Goal: Book appointment/travel/reservation

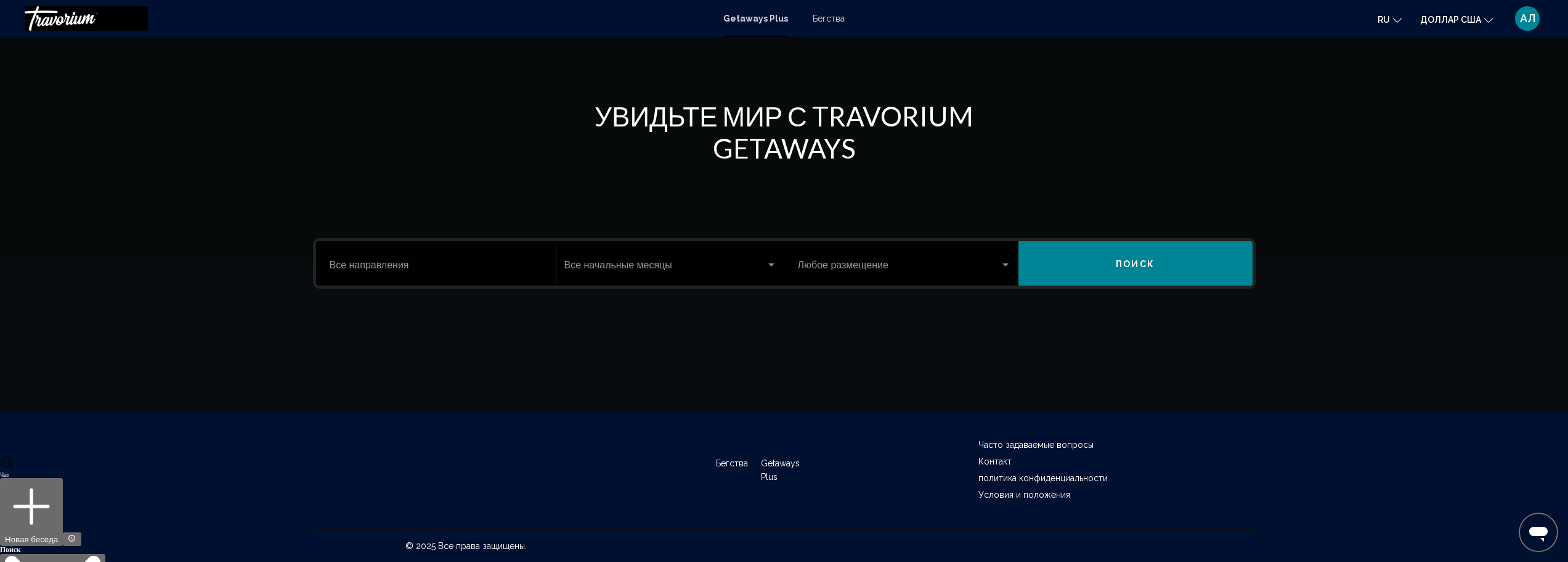
scroll to position [108, 0]
click at [880, 262] on span "Виджет поиска" at bounding box center [898, 266] width 202 height 11
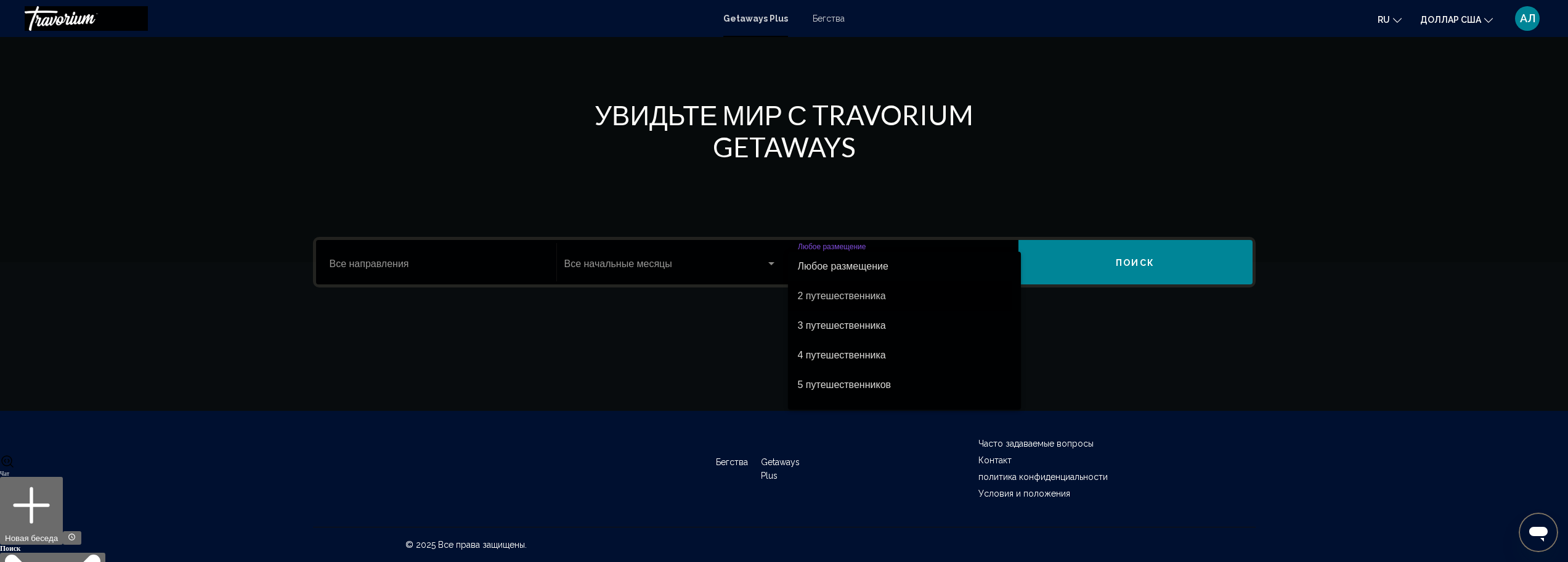
click at [861, 296] on font "2 путешественника" at bounding box center [842, 296] width 88 height 10
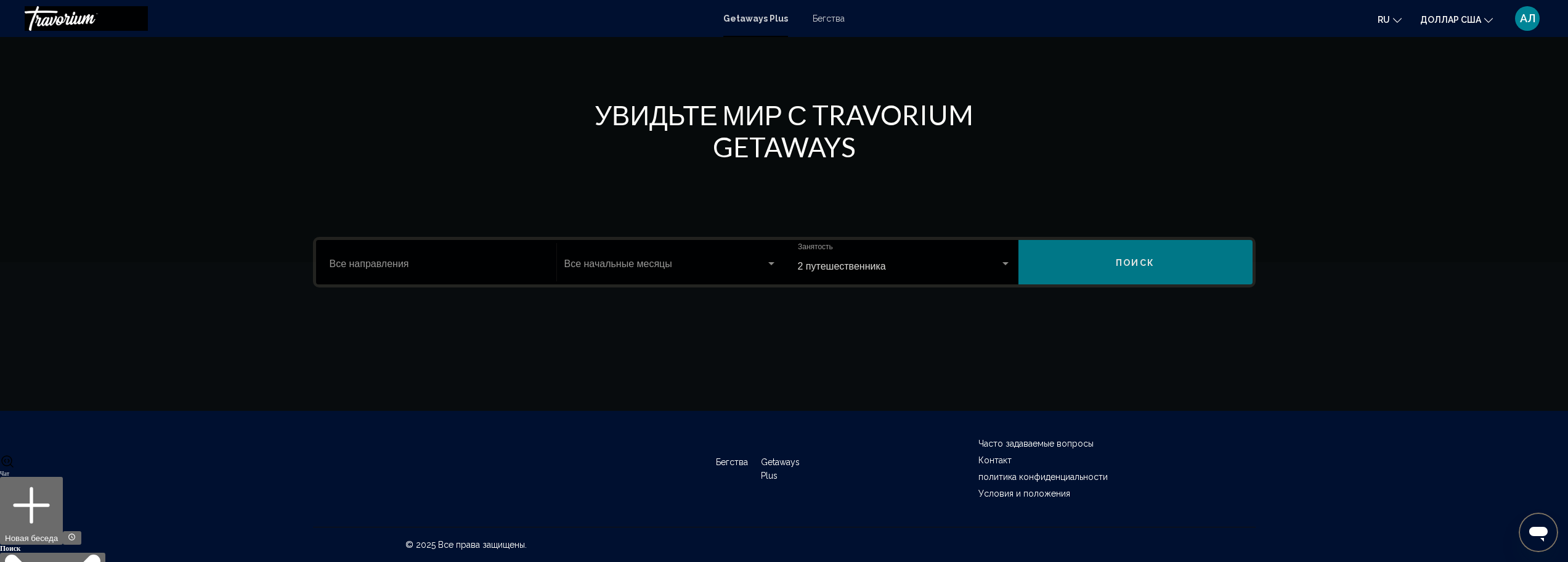
click at [1117, 266] on font "Поиск" at bounding box center [1135, 262] width 39 height 10
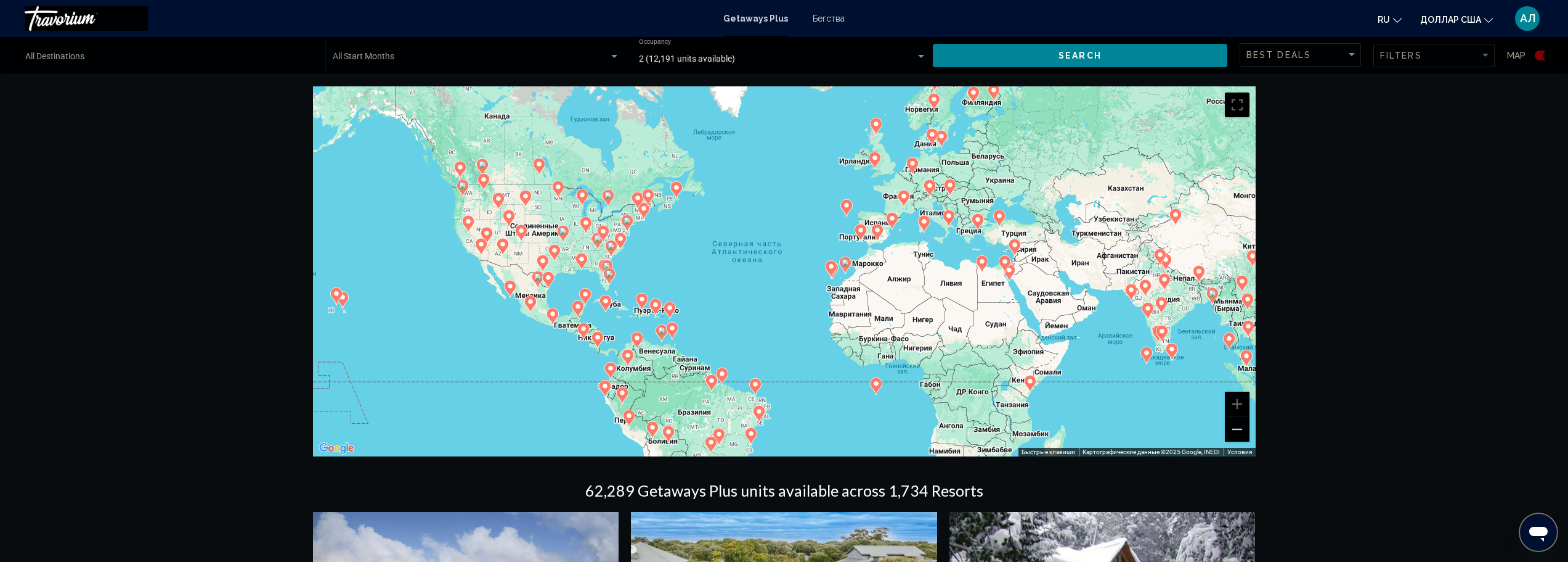
click at [606, 203] on gmp-advanced-marker "Основное содержание" at bounding box center [608, 198] width 13 height 19
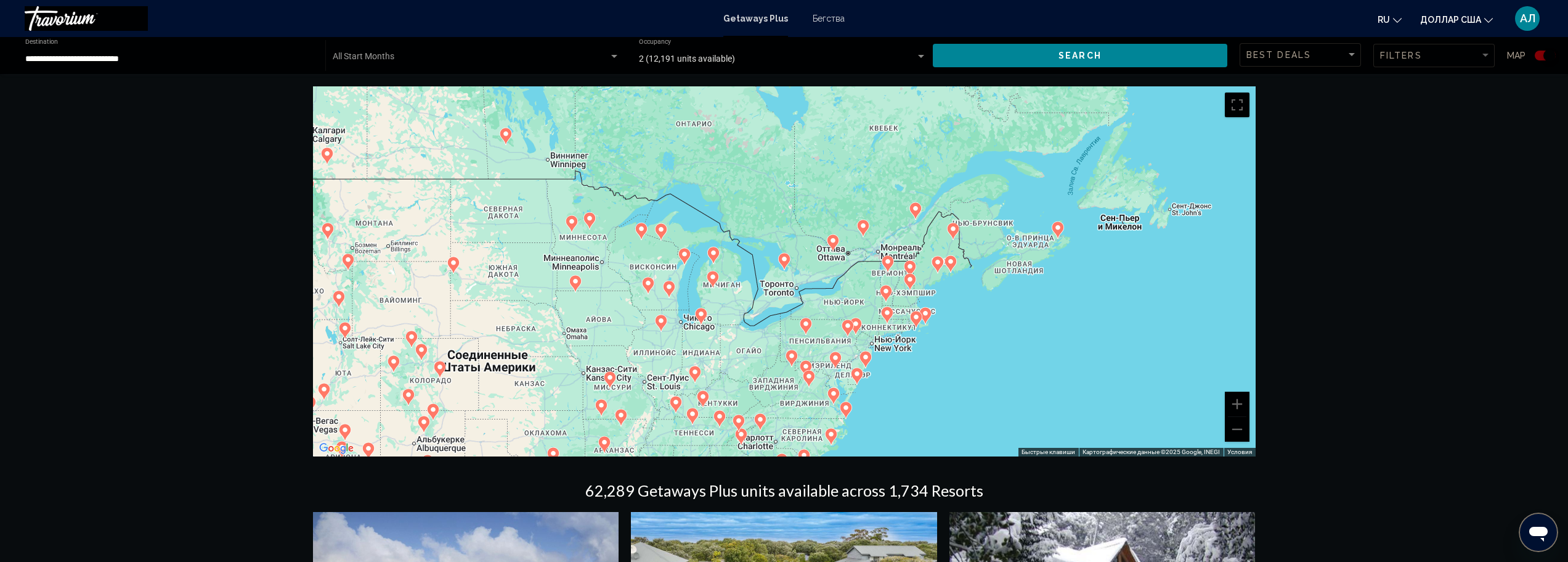
click at [863, 223] on image "Основное содержание" at bounding box center [863, 226] width 7 height 7
type input "**********"
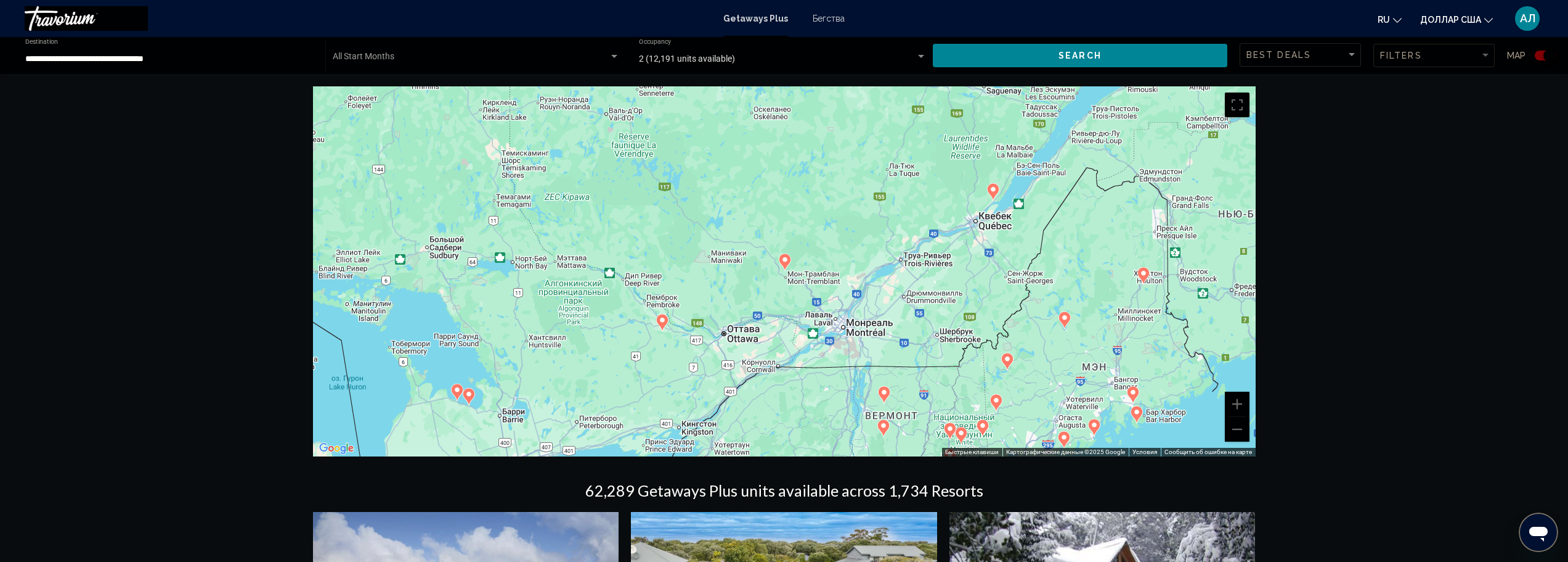
click at [787, 262] on image "Основное содержание" at bounding box center [785, 259] width 7 height 7
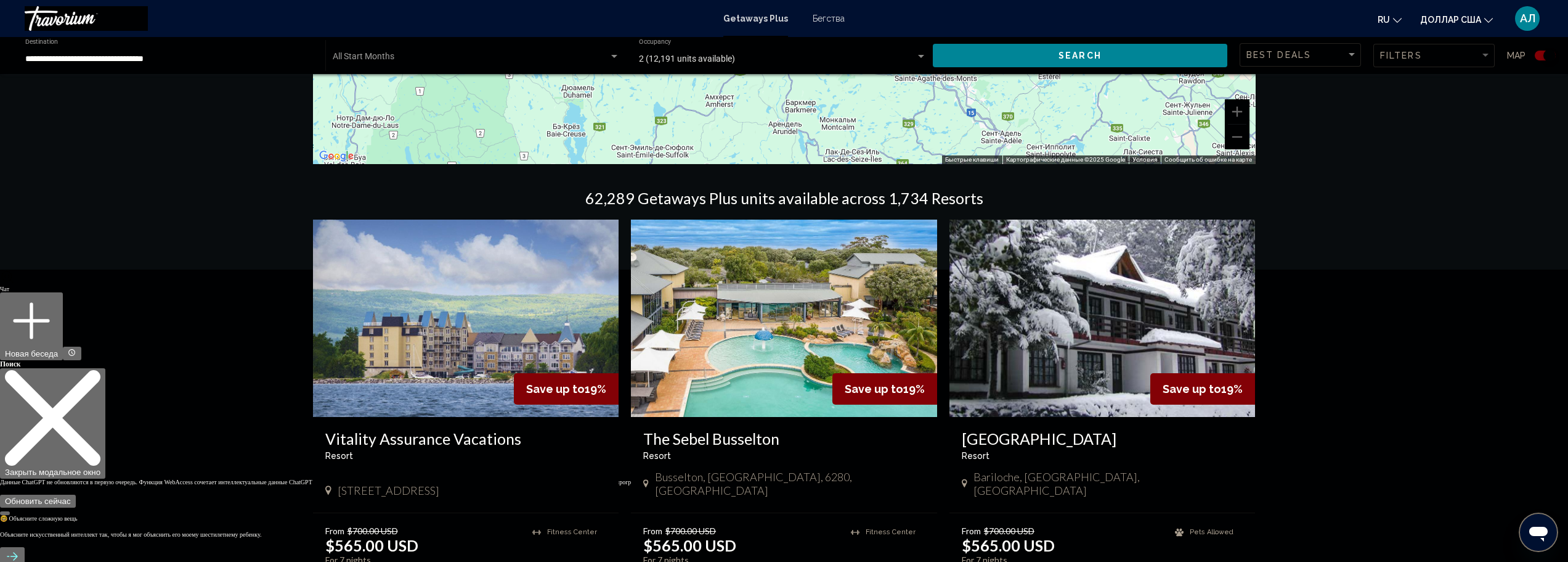
scroll to position [309, 0]
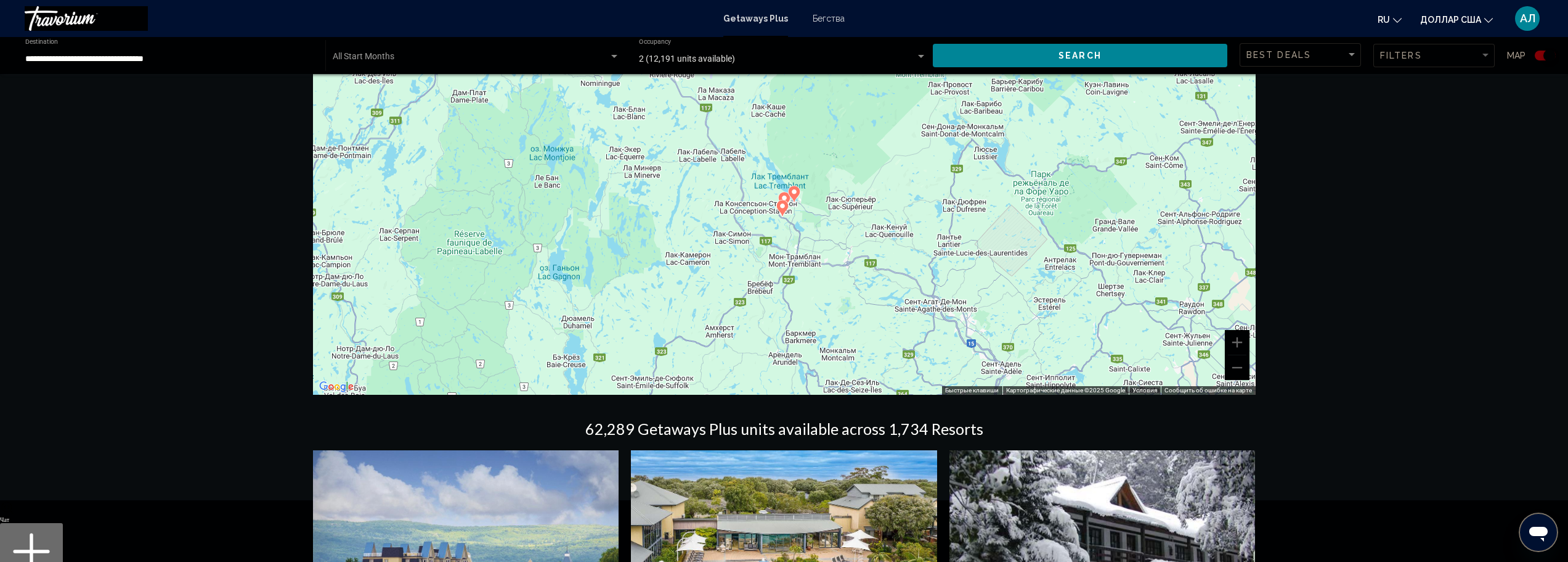
drag, startPoint x: 796, startPoint y: 221, endPoint x: 798, endPoint y: 206, distance: 15.1
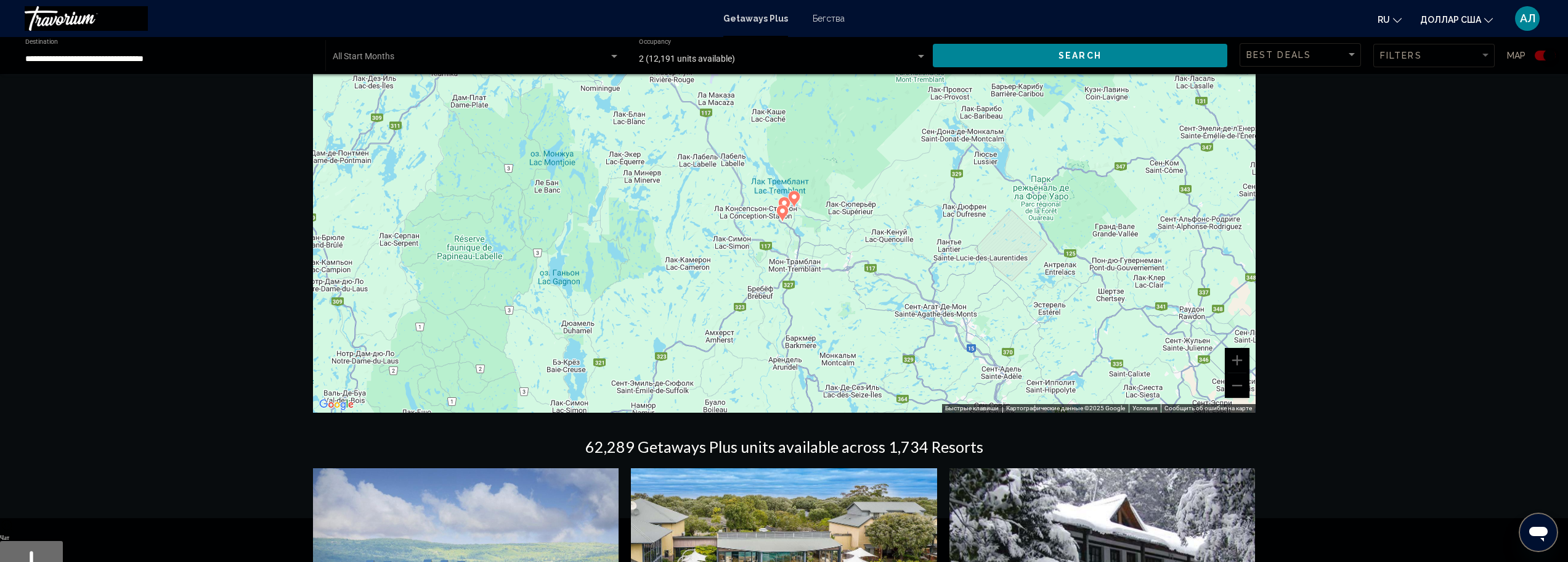
scroll to position [0, 0]
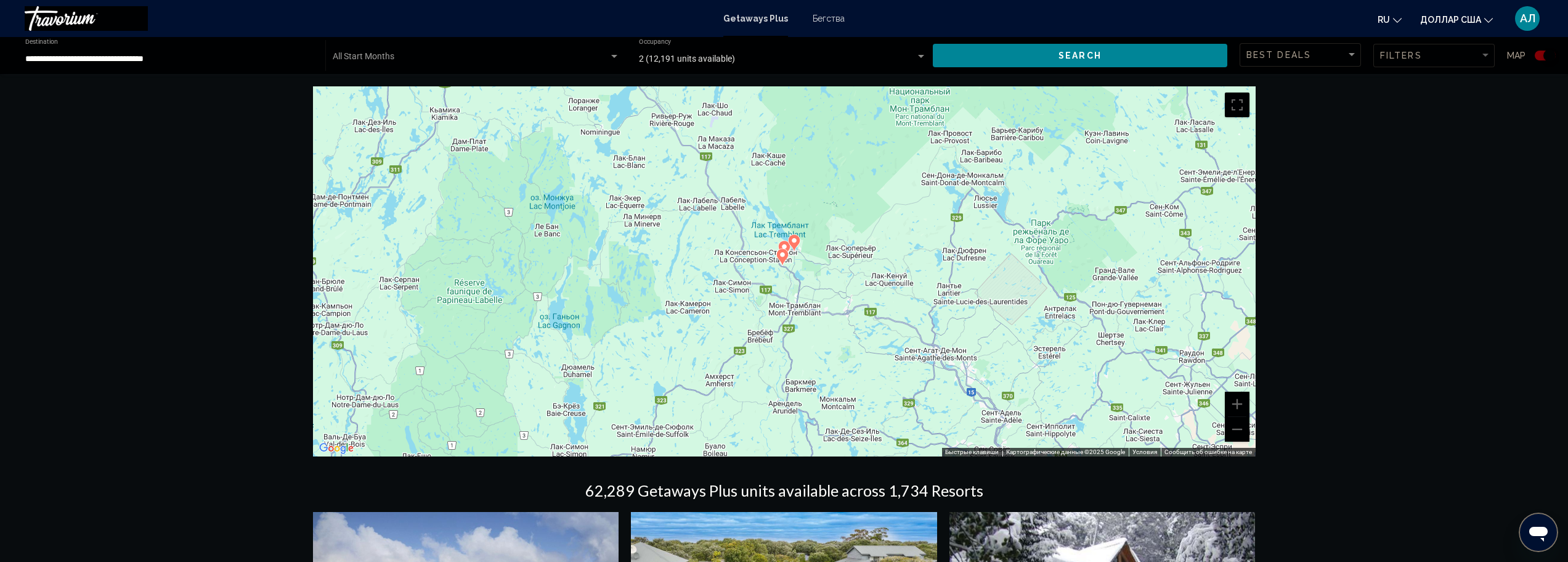
click at [1038, 59] on button "Search" at bounding box center [1079, 55] width 294 height 23
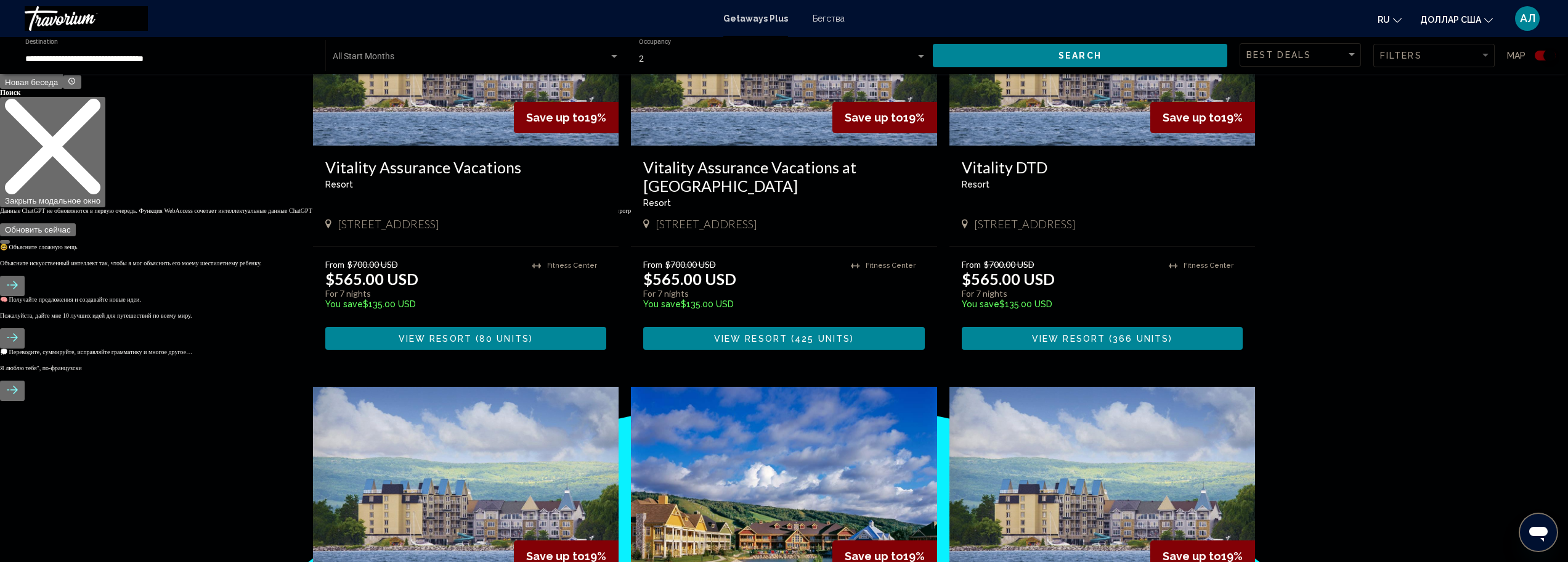
scroll to position [247, 0]
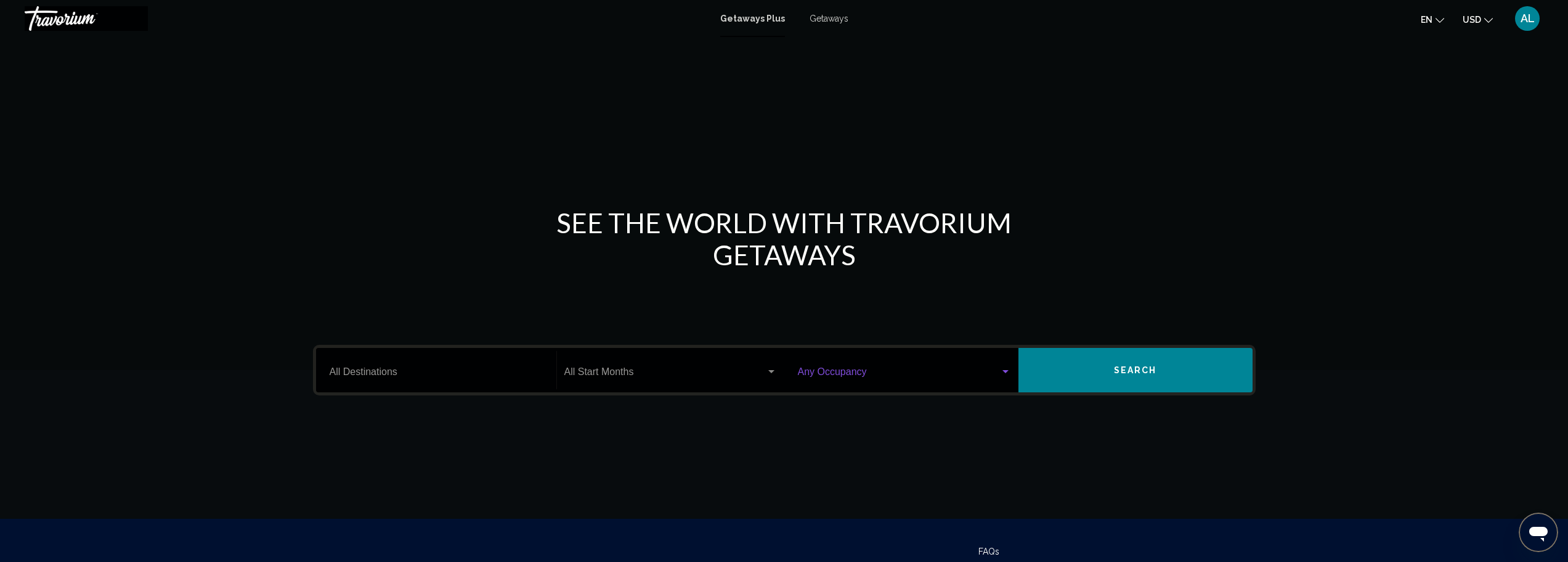
click at [850, 378] on span "Search widget" at bounding box center [898, 374] width 202 height 11
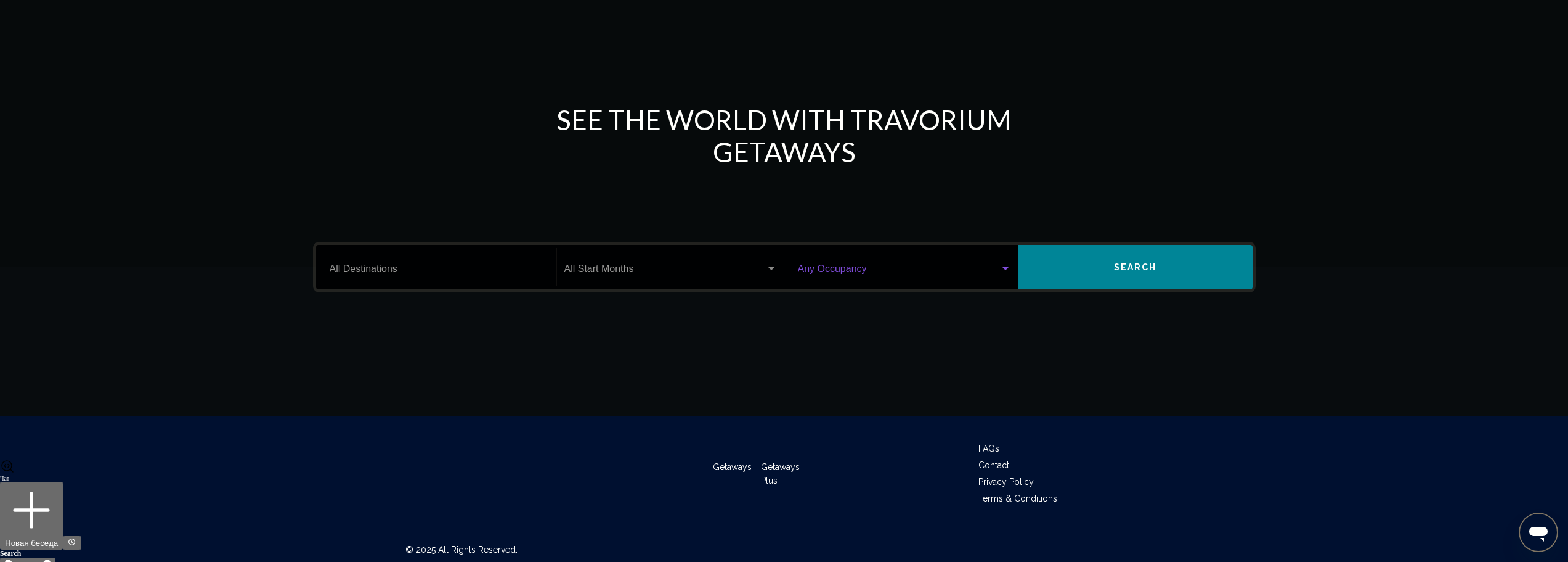
scroll to position [108, 0]
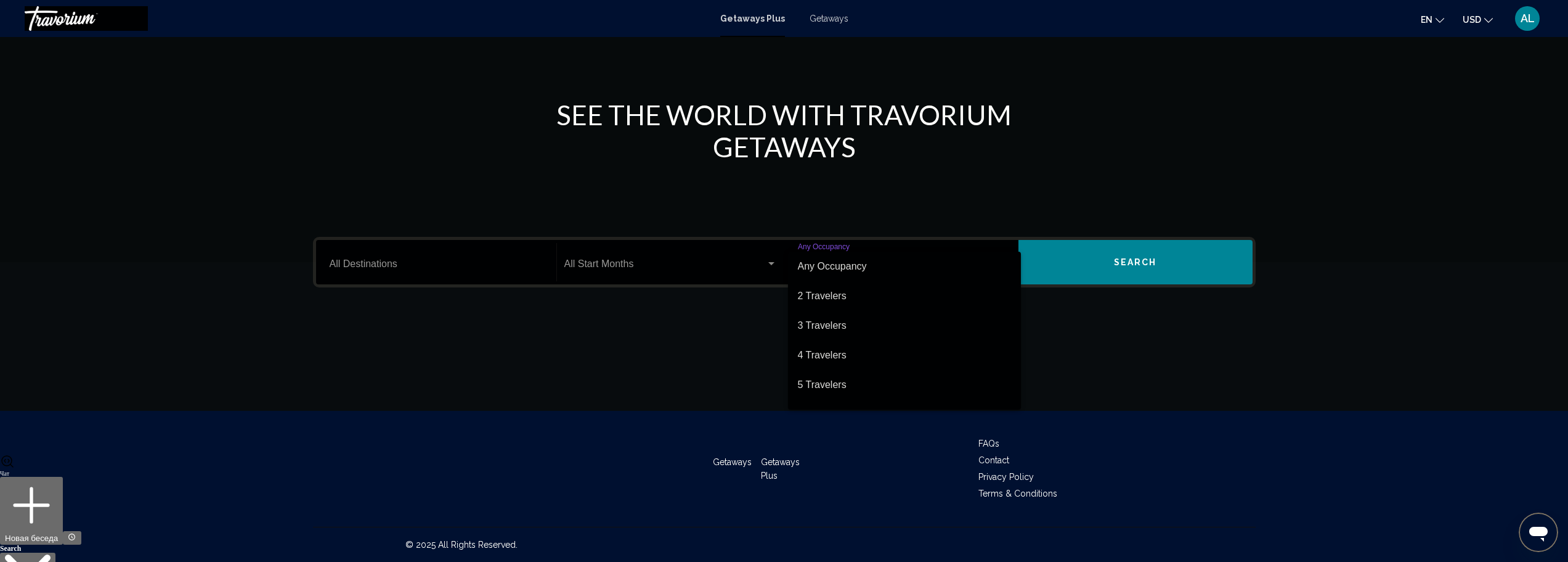
click at [876, 296] on span "2 Travelers" at bounding box center [904, 296] width 213 height 30
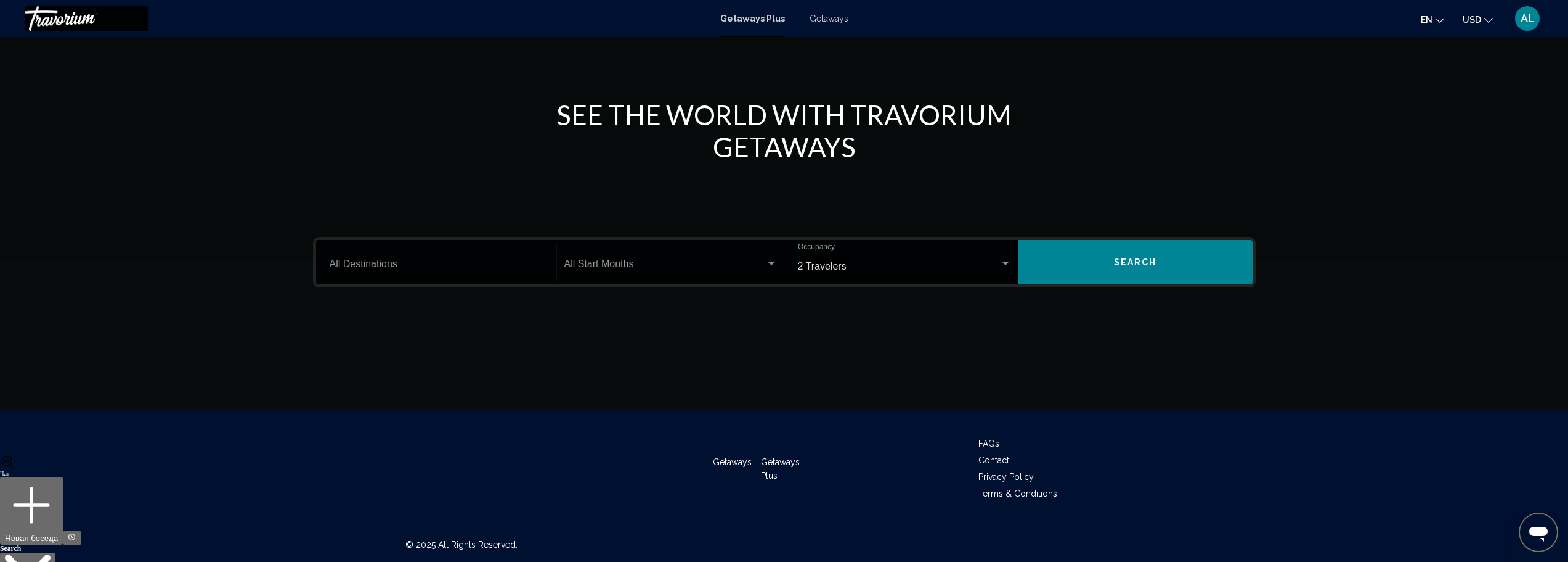
click at [708, 259] on div "Start Month All Start Months" at bounding box center [670, 262] width 212 height 39
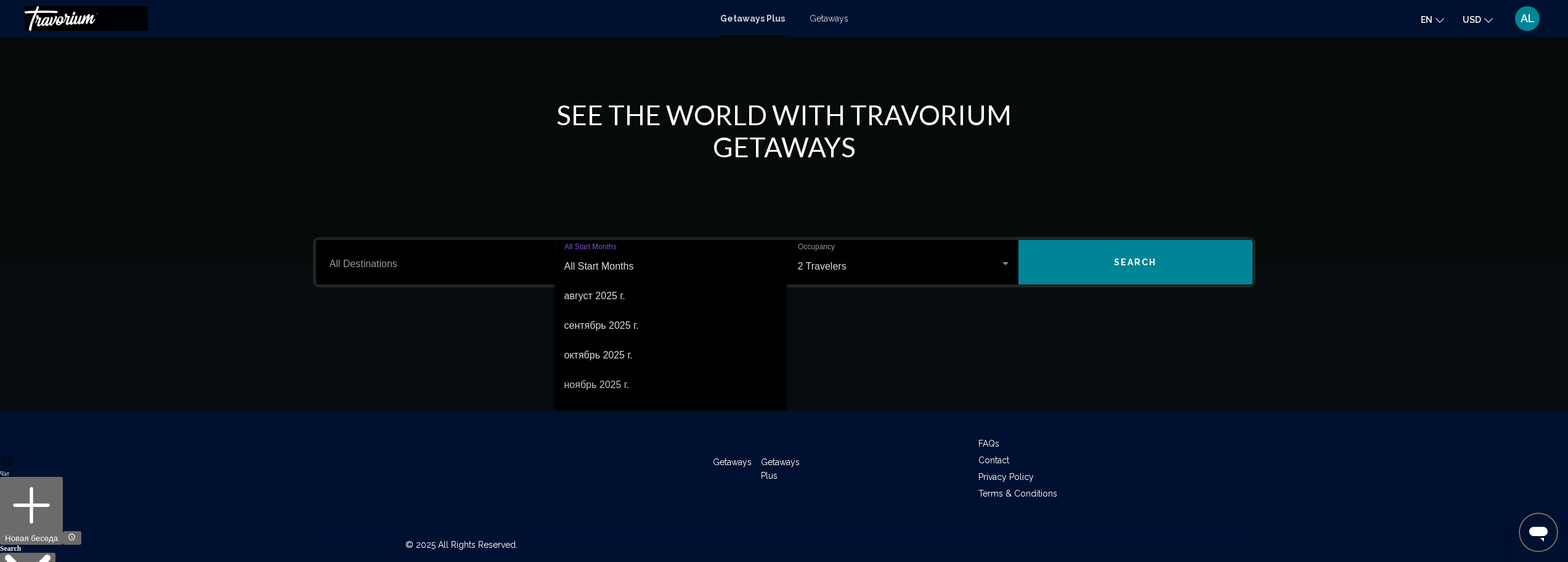
click at [597, 380] on span "ноябрь 2025 г." at bounding box center [670, 385] width 212 height 30
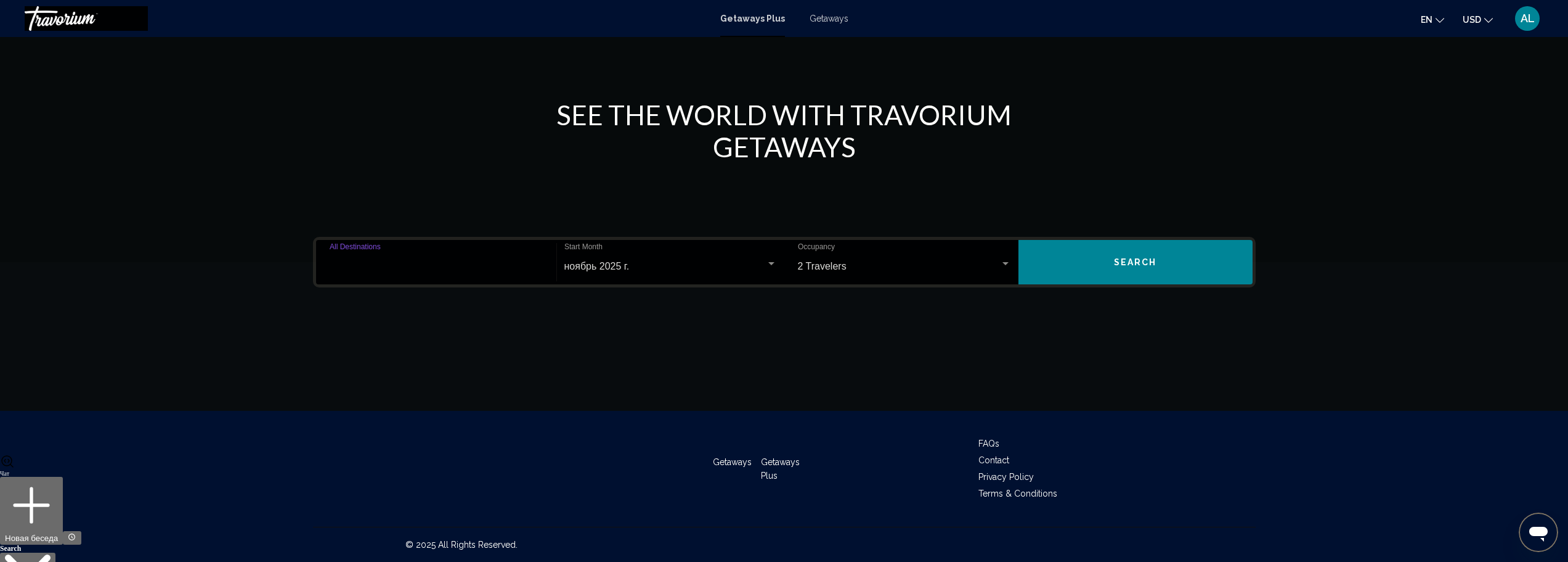
click at [434, 268] on input "Destination All Destinations" at bounding box center [437, 266] width 213 height 11
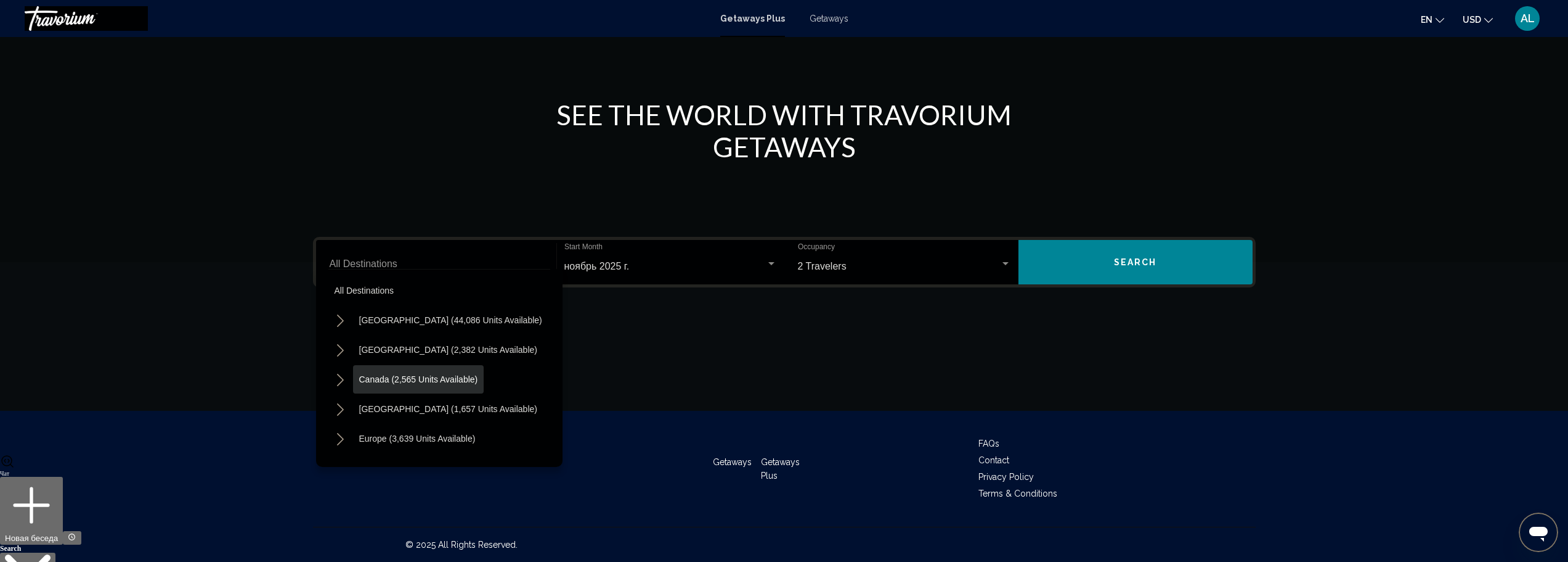
click at [419, 378] on span "Canada (2,565 units available)" at bounding box center [419, 379] width 119 height 10
type input "**********"
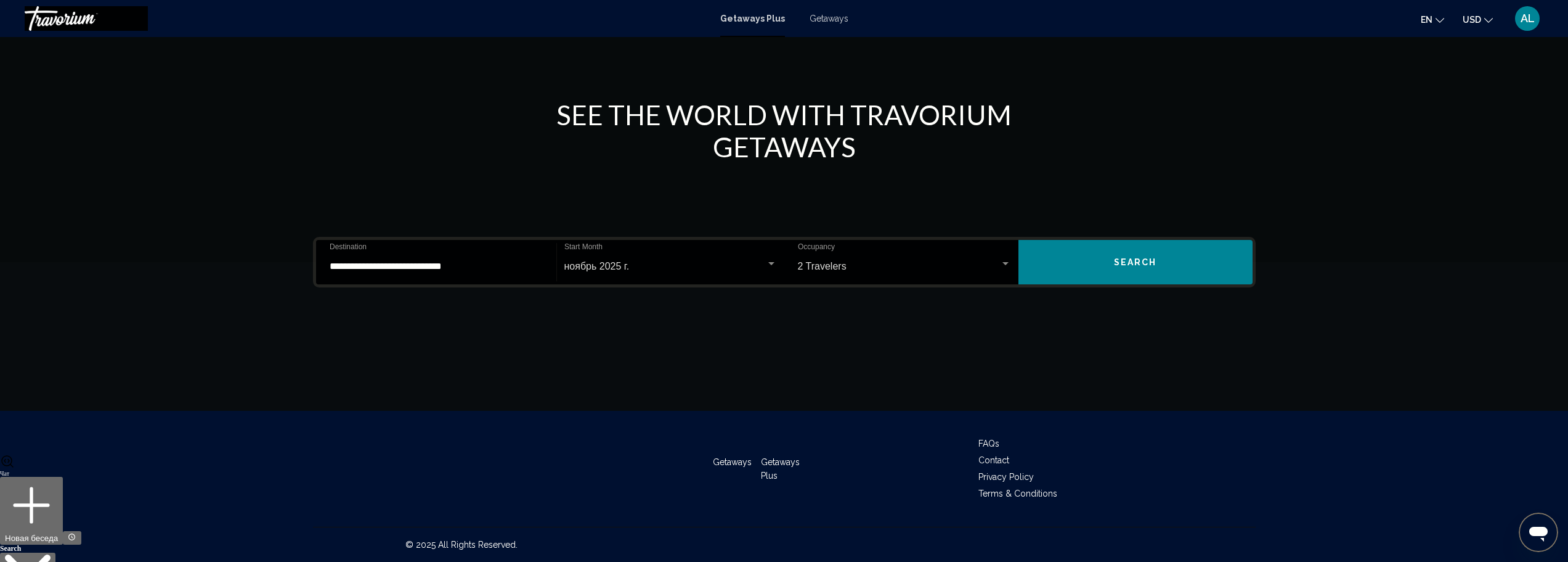
click at [772, 273] on div "ноябрь 2025 г. Start Month All Start Months" at bounding box center [670, 262] width 212 height 39
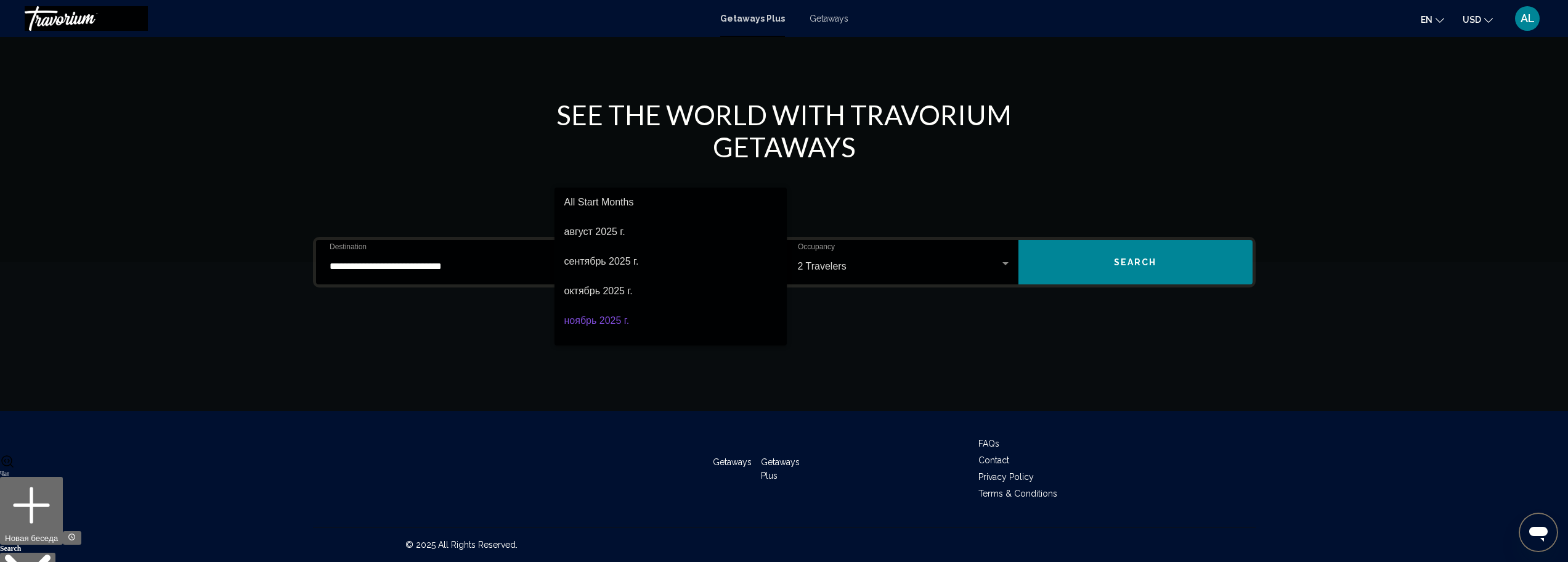
scroll to position [54, 0]
click at [647, 238] on span "октябрь 2025 г." at bounding box center [670, 237] width 212 height 30
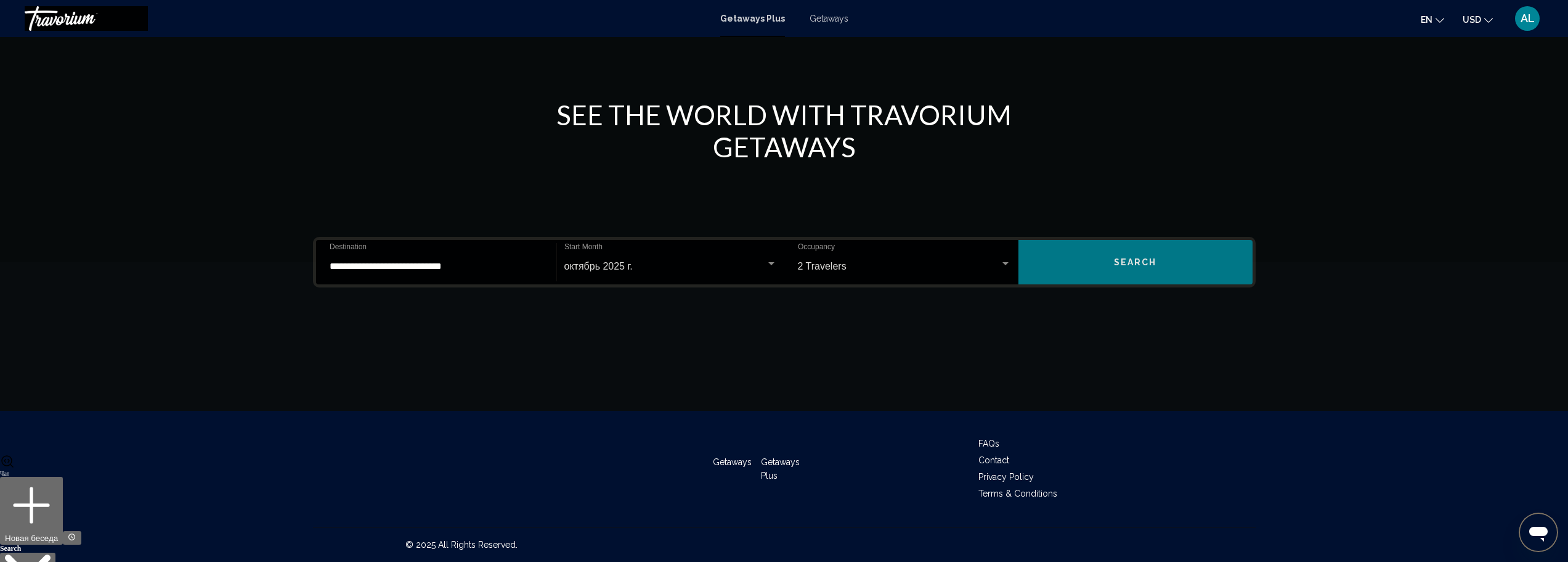
click at [1076, 271] on button "Search" at bounding box center [1135, 262] width 234 height 45
